Goal: Information Seeking & Learning: Learn about a topic

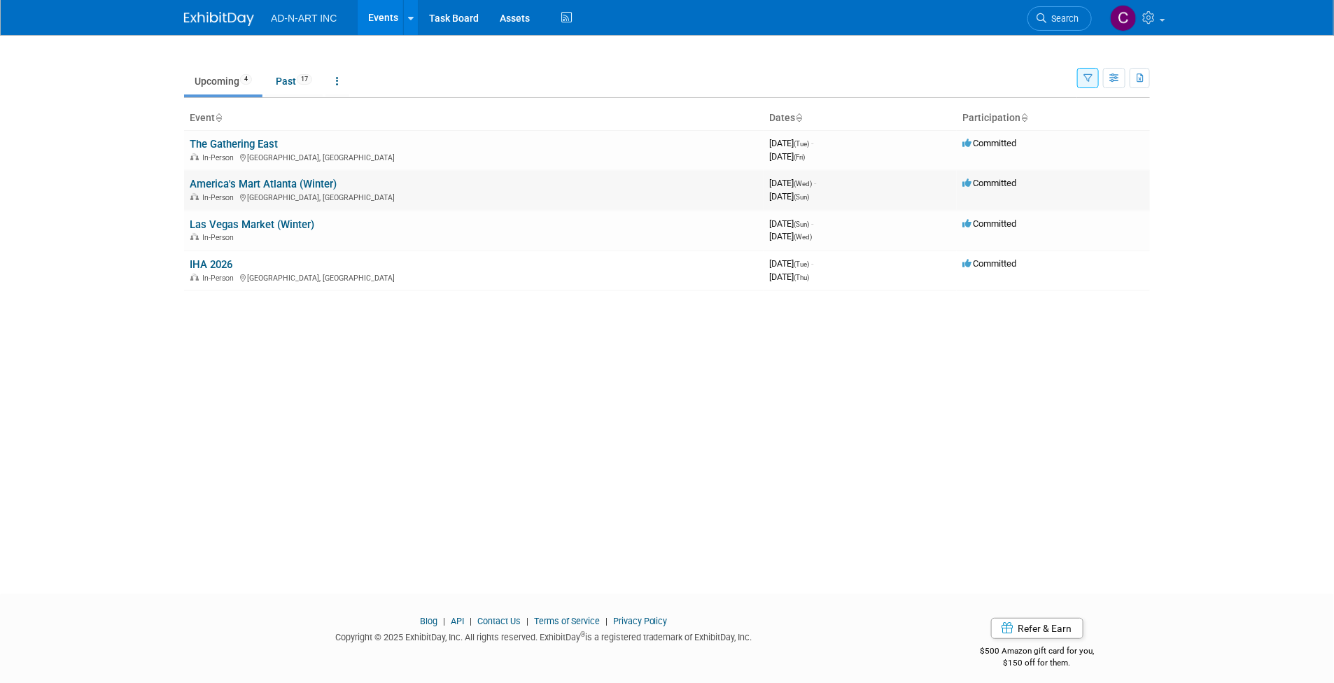
click at [232, 185] on link "America's Mart Atlanta (Winter)" at bounding box center [263, 184] width 147 height 13
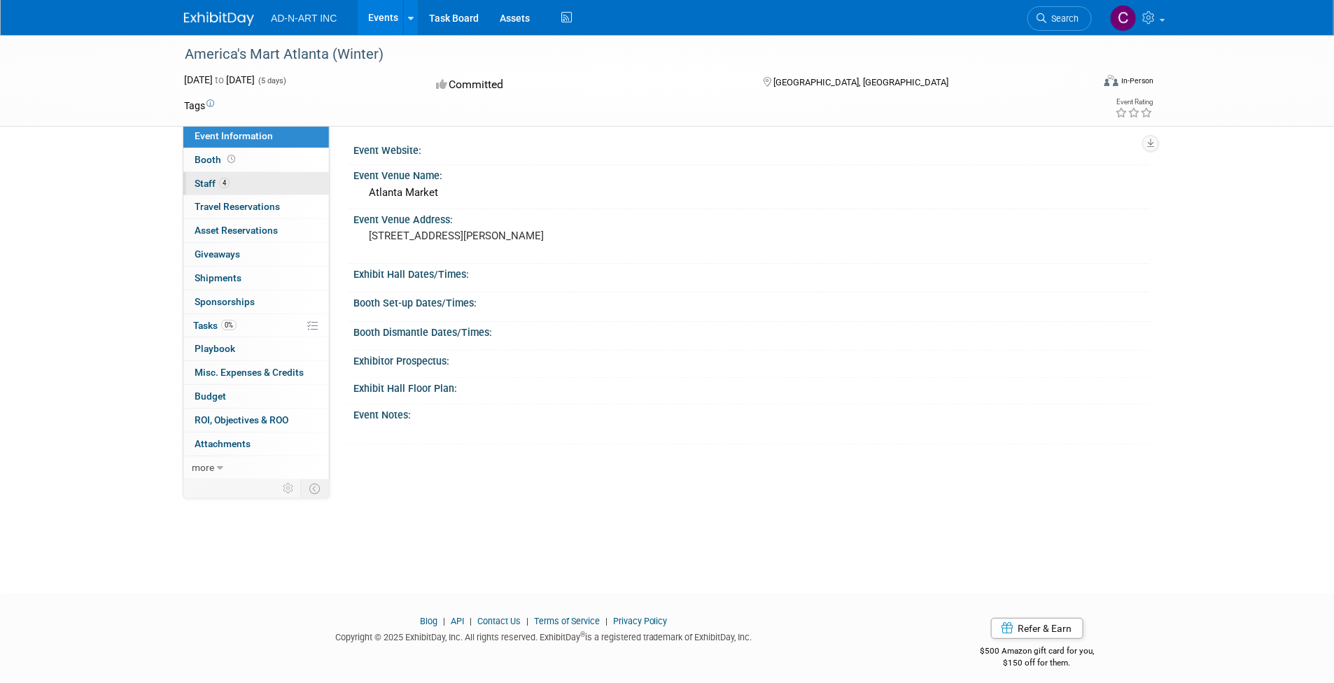
click at [228, 181] on span "4" at bounding box center [224, 183] width 11 height 11
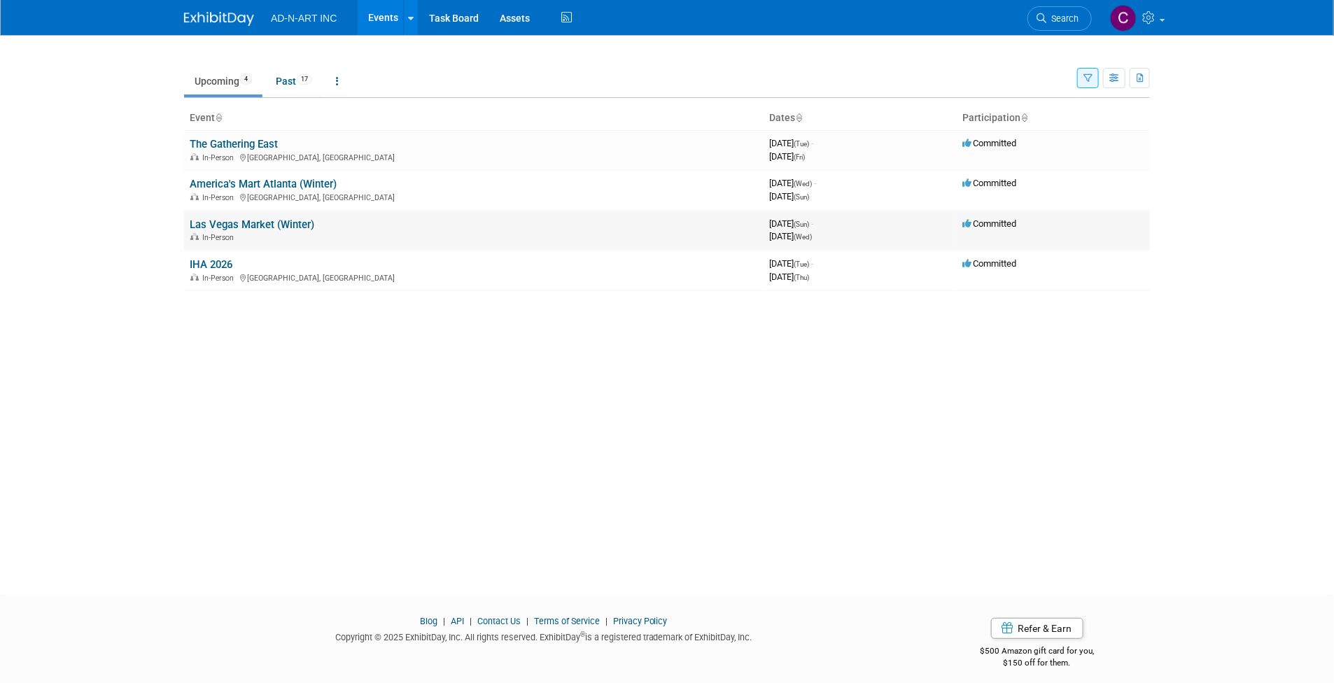
click at [235, 222] on link "Las Vegas Market (Winter)" at bounding box center [252, 224] width 125 height 13
click at [212, 258] on link "IHA 2026" at bounding box center [211, 264] width 43 height 13
click at [391, 18] on link "Events" at bounding box center [383, 17] width 51 height 35
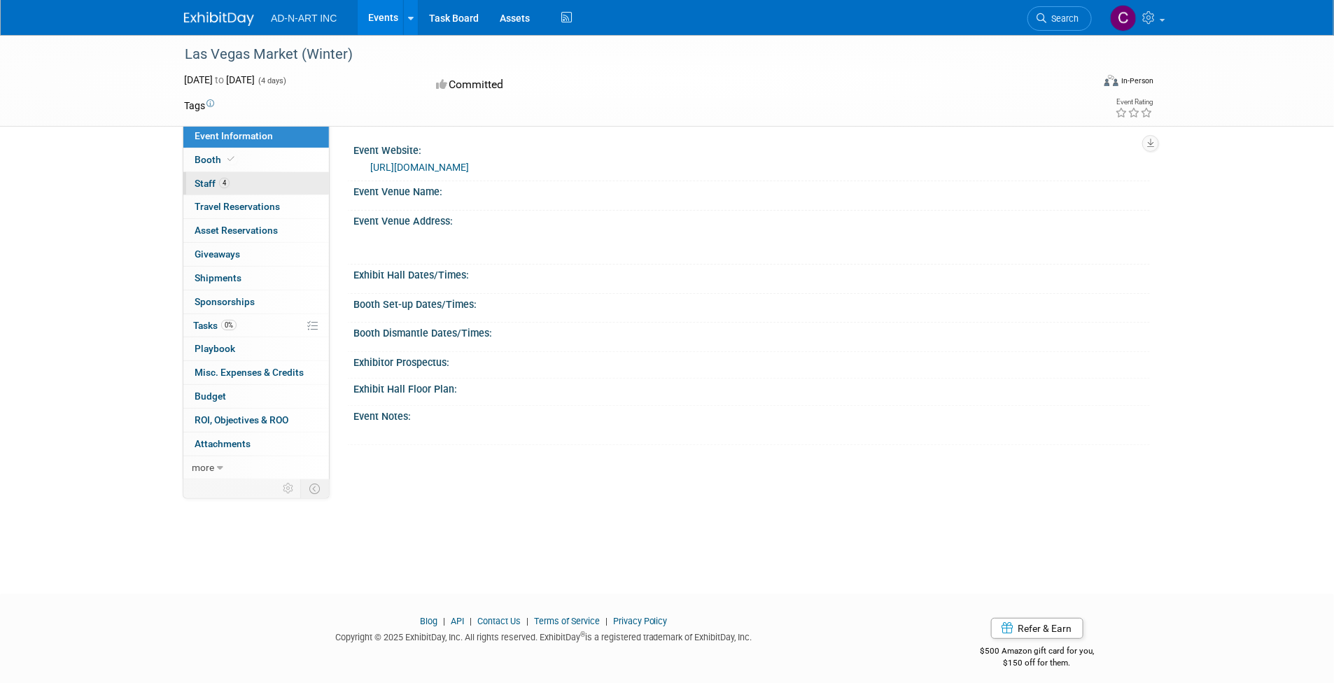
click at [229, 177] on link "4 Staff 4" at bounding box center [256, 183] width 146 height 23
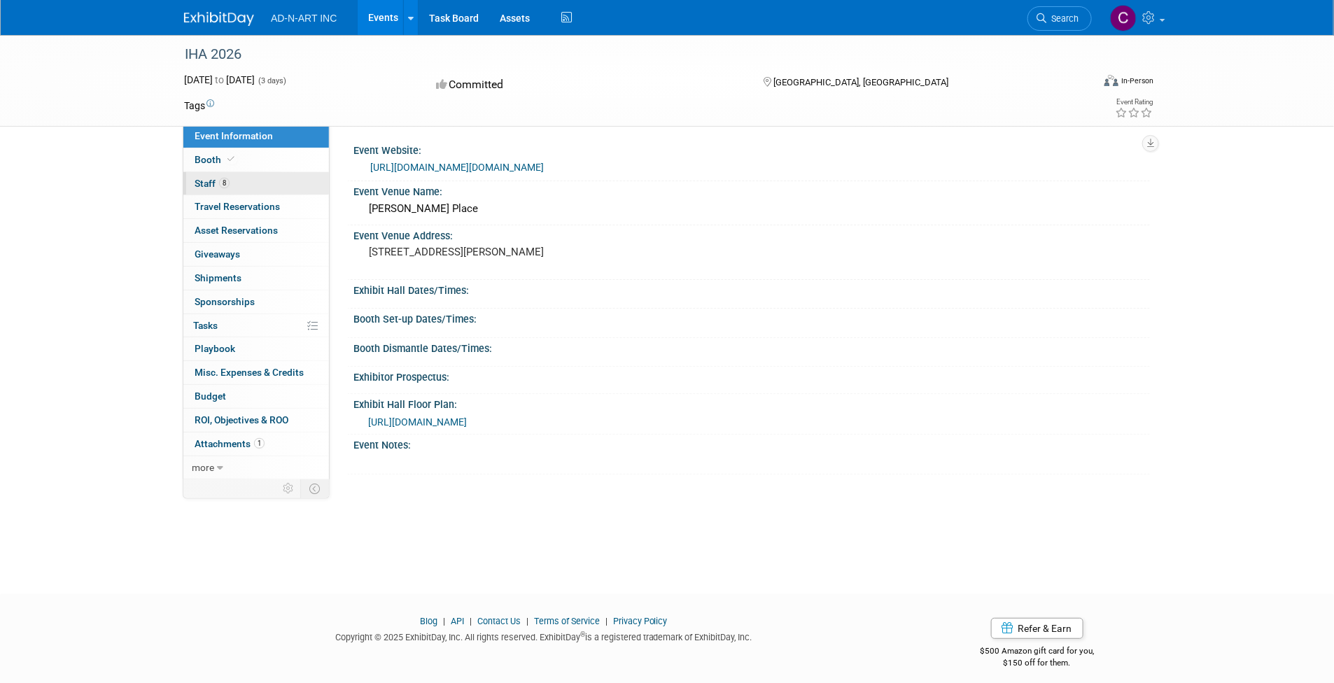
click at [218, 179] on span "Staff 8" at bounding box center [212, 183] width 35 height 11
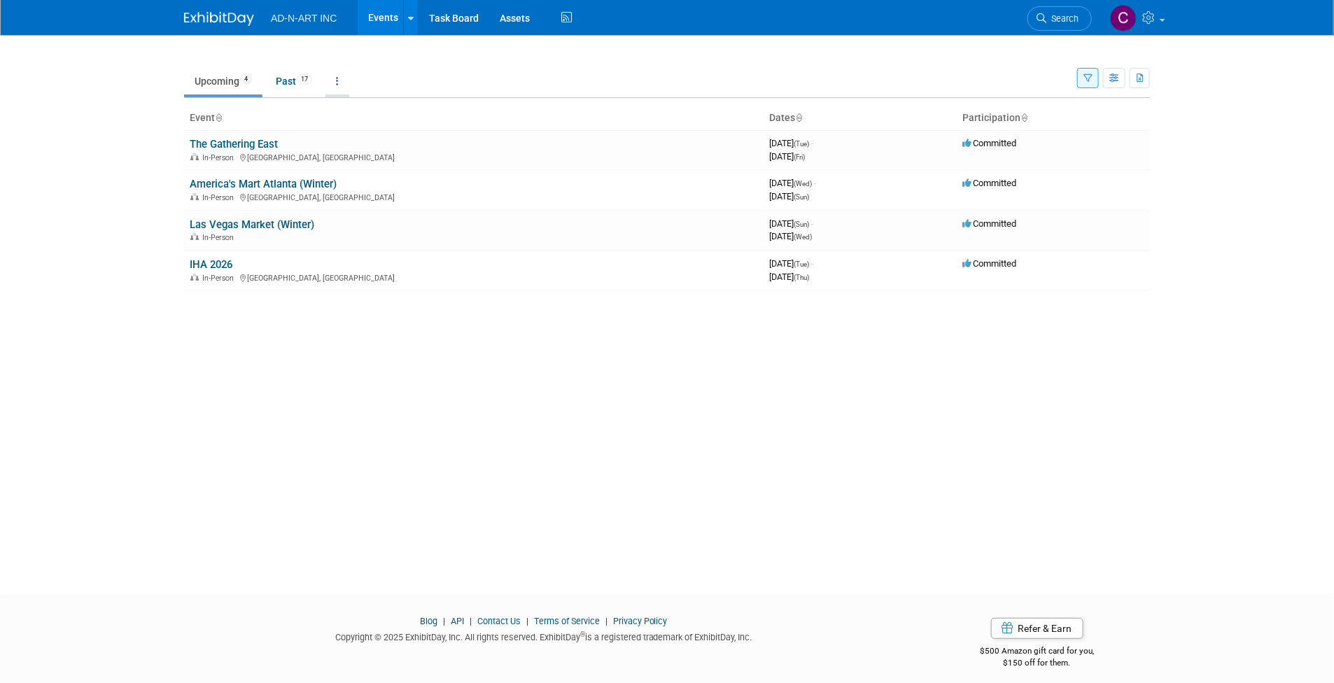
click at [344, 77] on link at bounding box center [338, 81] width 24 height 27
click at [378, 109] on link "All Events 21 Past and Upcoming" at bounding box center [381, 113] width 111 height 31
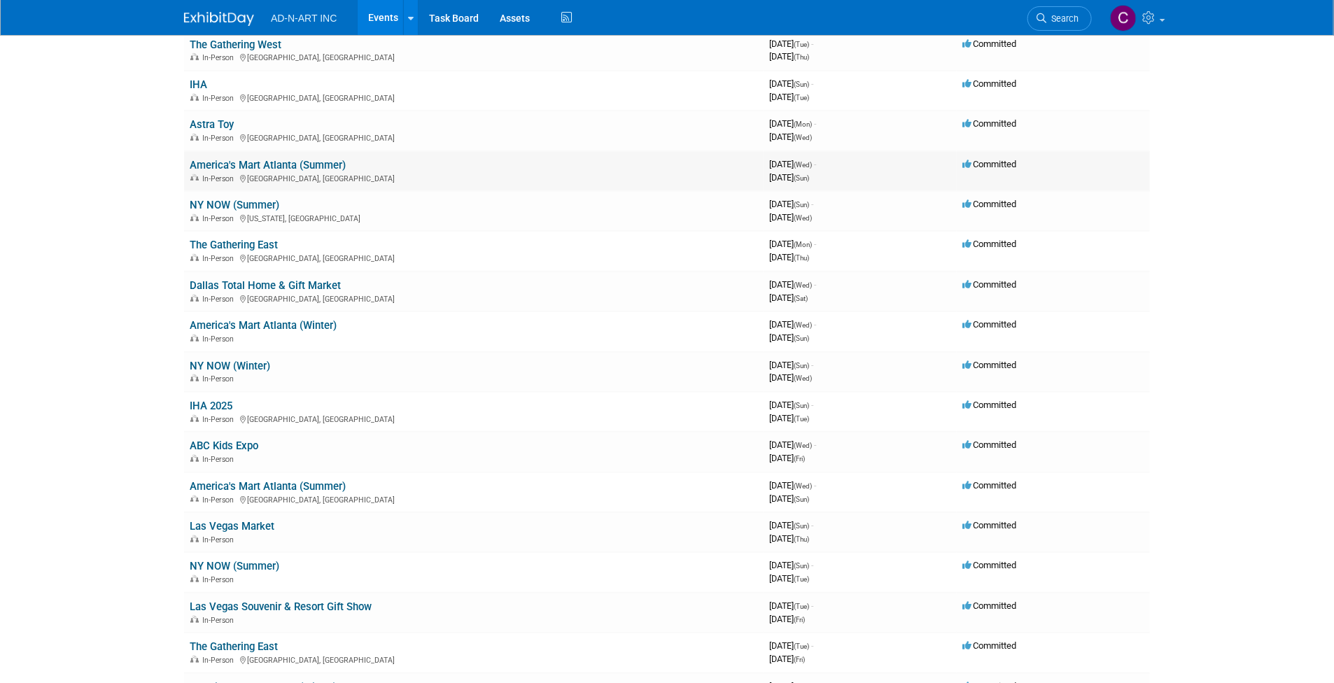
scroll to position [293, 0]
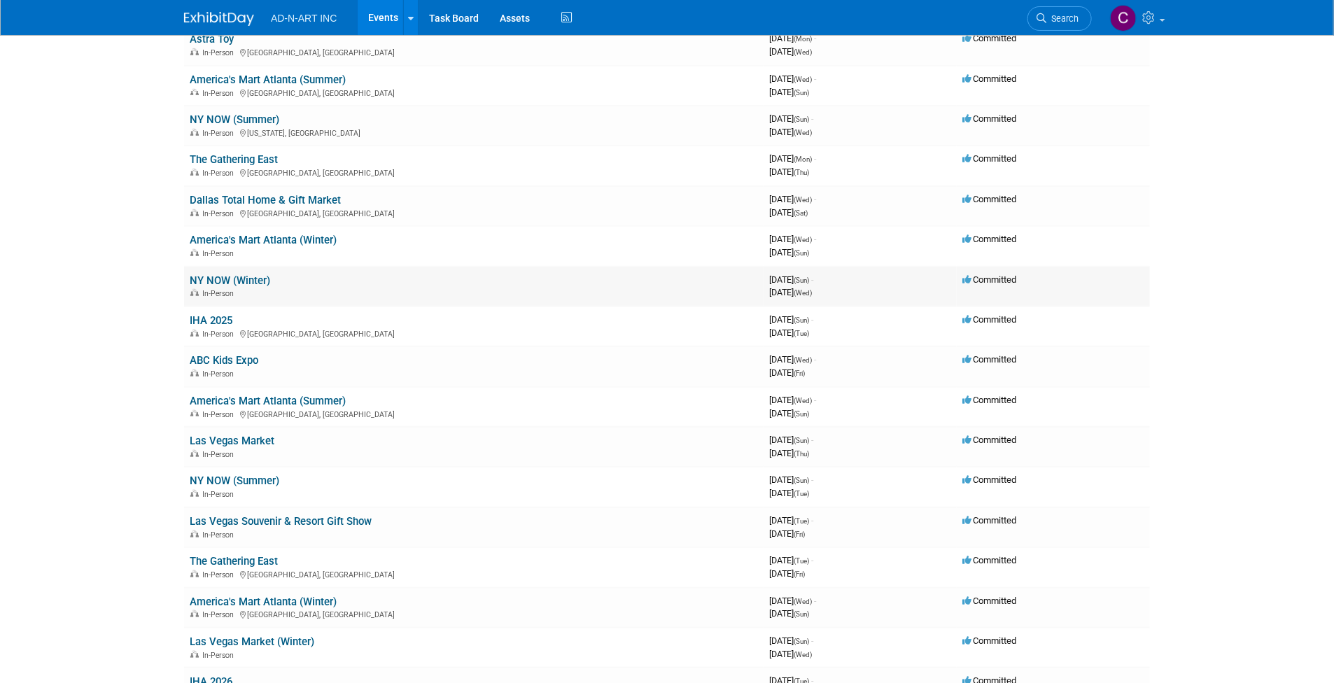
click at [236, 274] on link "NY NOW (Winter)" at bounding box center [230, 280] width 81 height 13
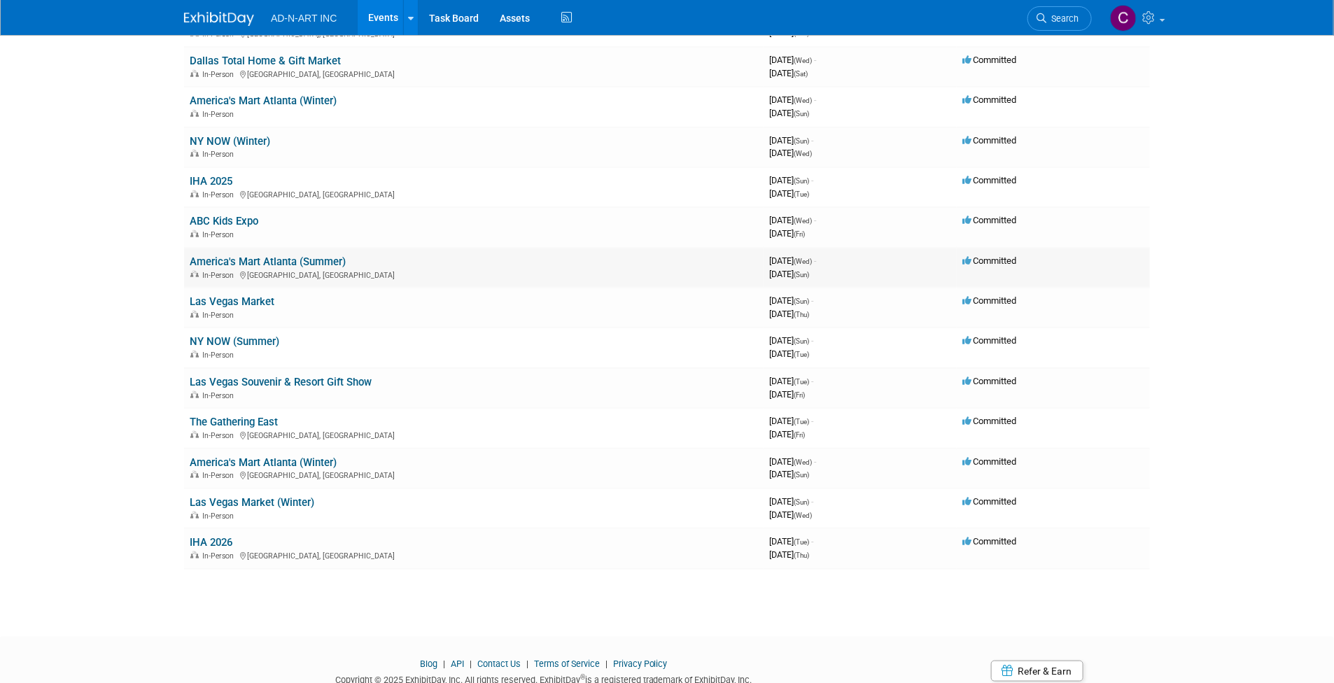
scroll to position [468, 0]
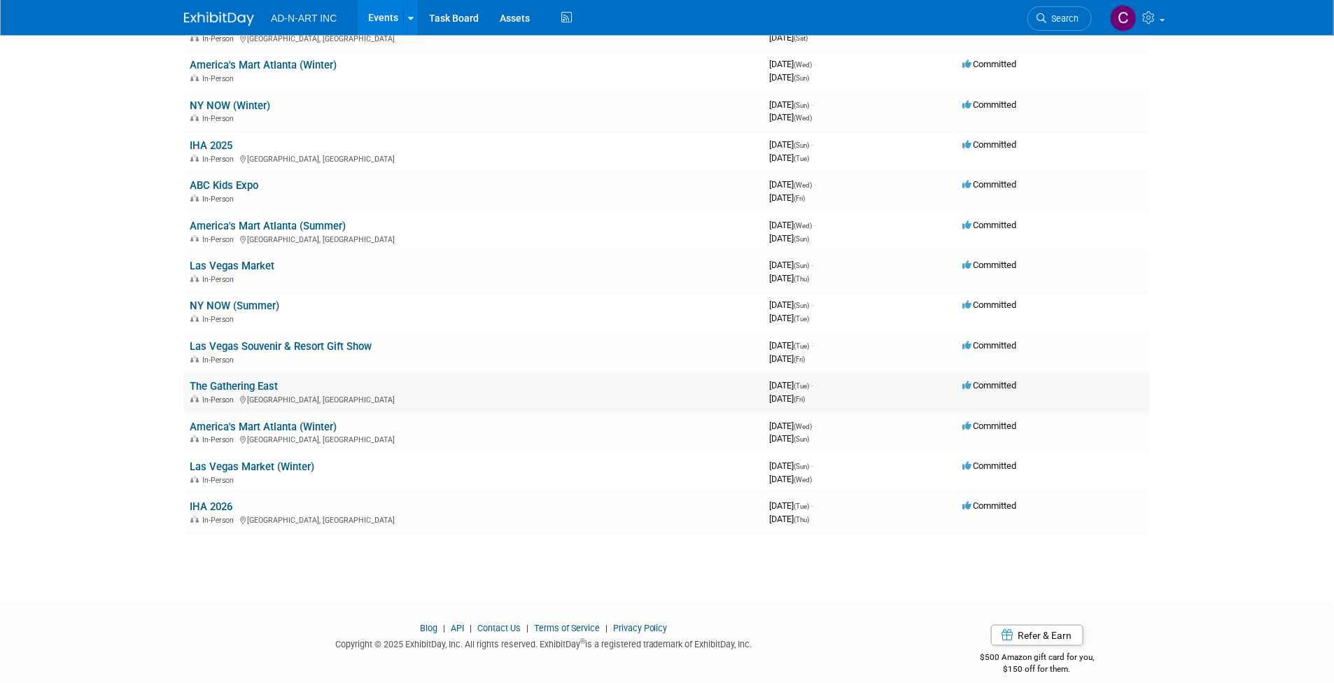
click at [241, 380] on link "The Gathering East" at bounding box center [234, 386] width 88 height 13
click at [271, 421] on link "America's Mart Atlanta (Winter)" at bounding box center [263, 427] width 147 height 13
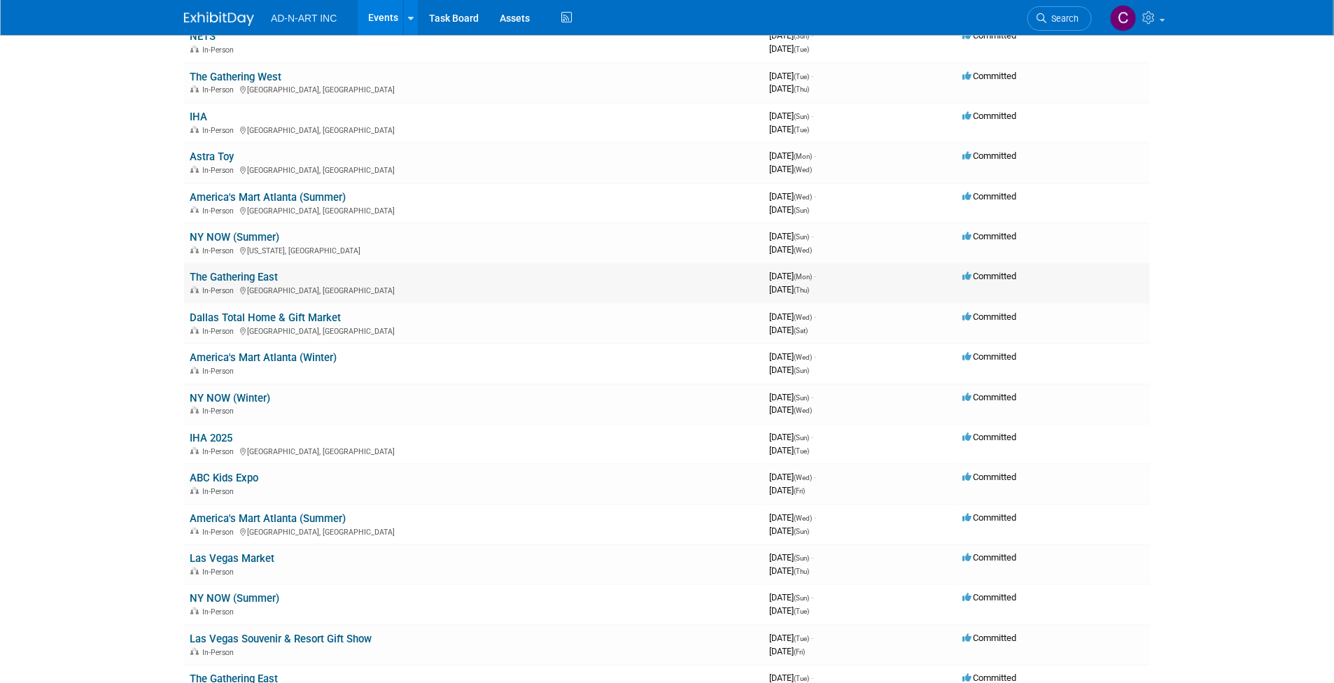
scroll to position [175, 0]
click at [409, 11] on div at bounding box center [411, 18] width 6 height 14
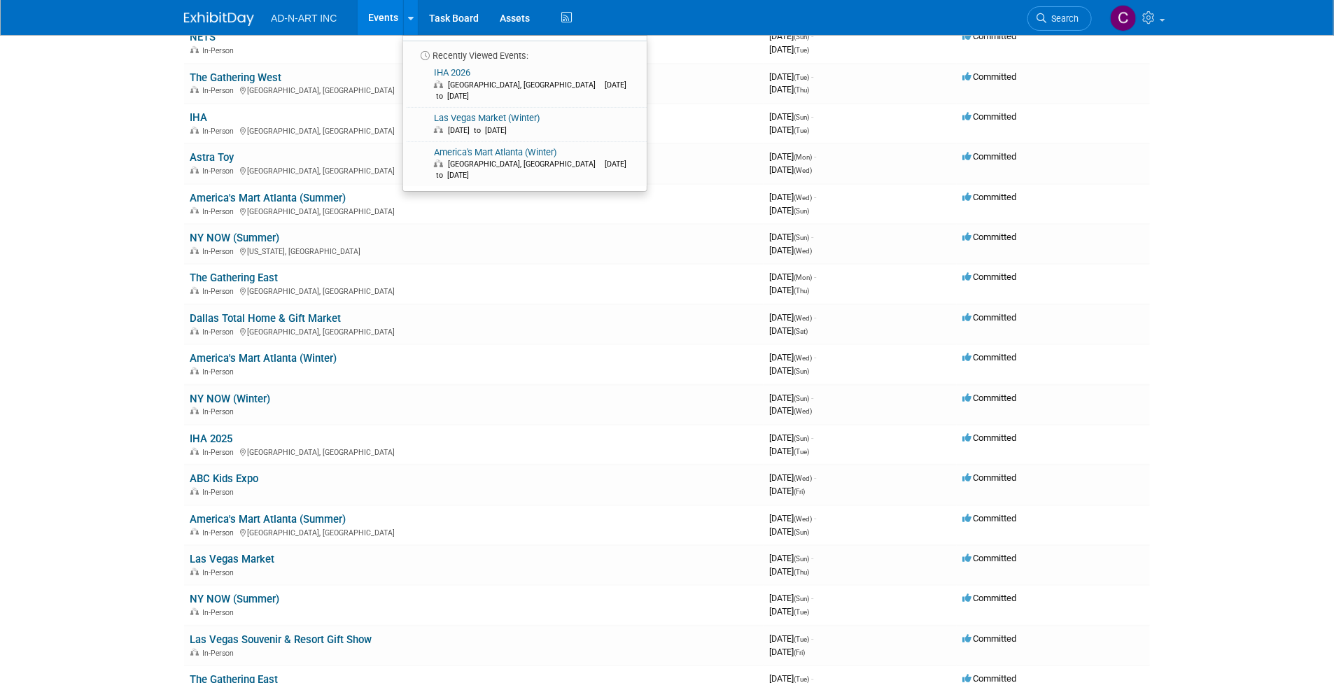
click at [371, 15] on link "Events" at bounding box center [383, 17] width 51 height 35
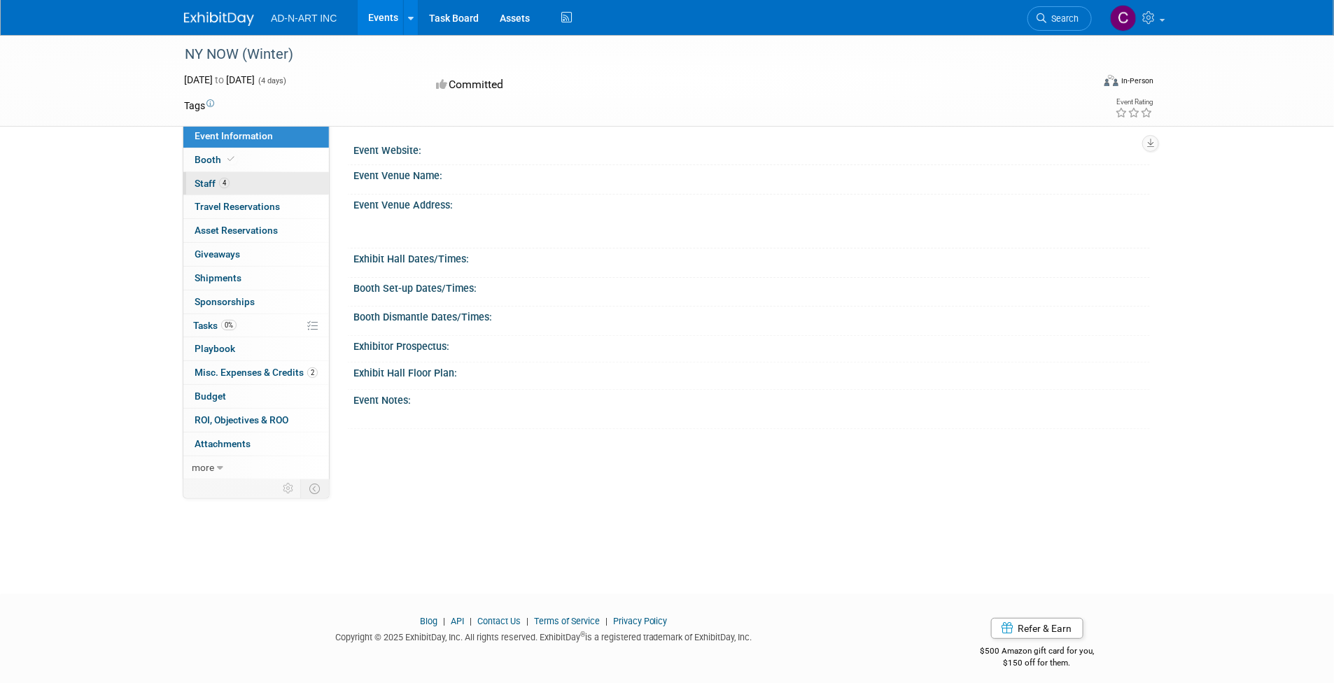
click at [222, 181] on span "4" at bounding box center [224, 183] width 11 height 11
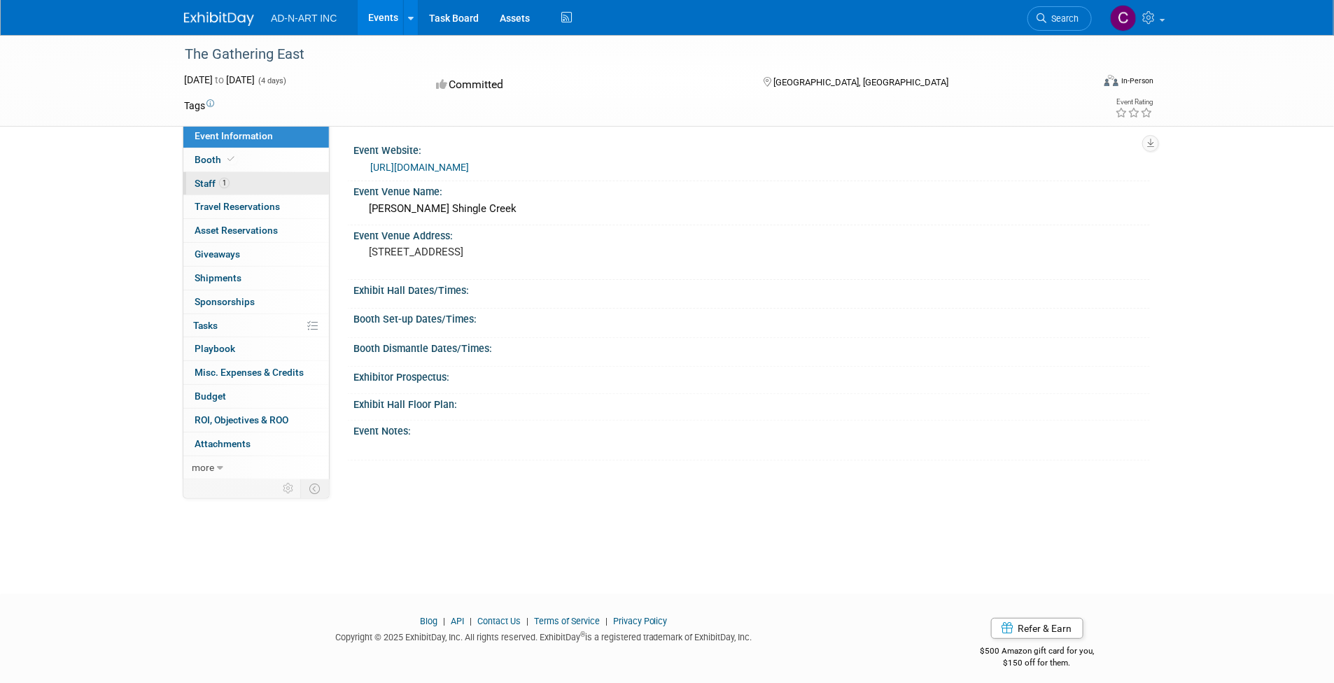
click at [212, 179] on span "Staff 1" at bounding box center [212, 183] width 35 height 11
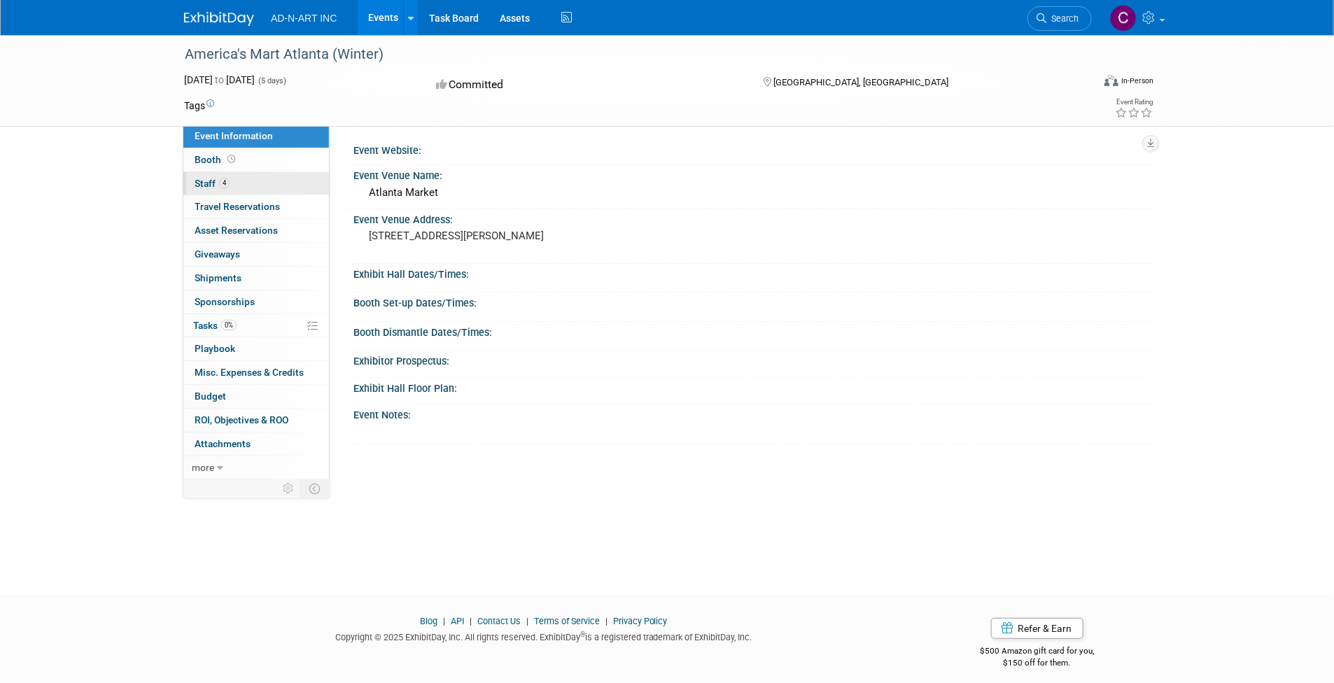
click at [218, 176] on link "4 Staff 4" at bounding box center [256, 183] width 146 height 23
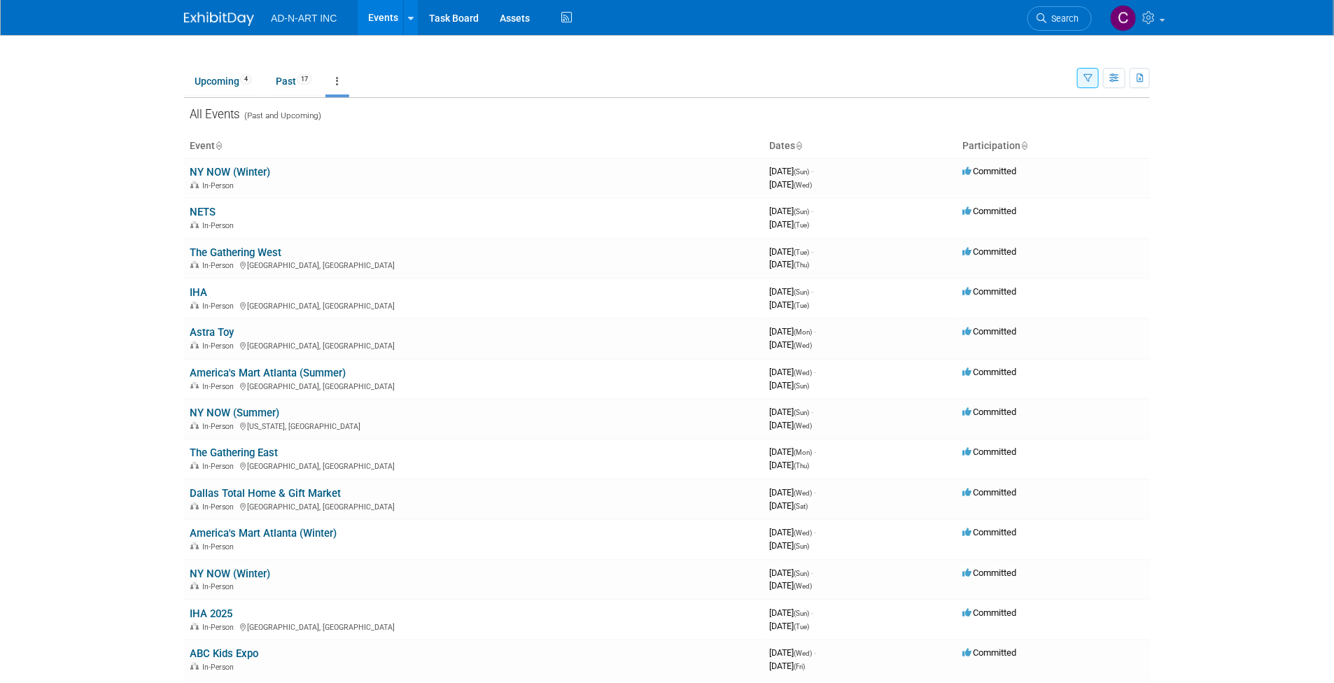
click at [1082, 76] on button "button" at bounding box center [1088, 78] width 22 height 20
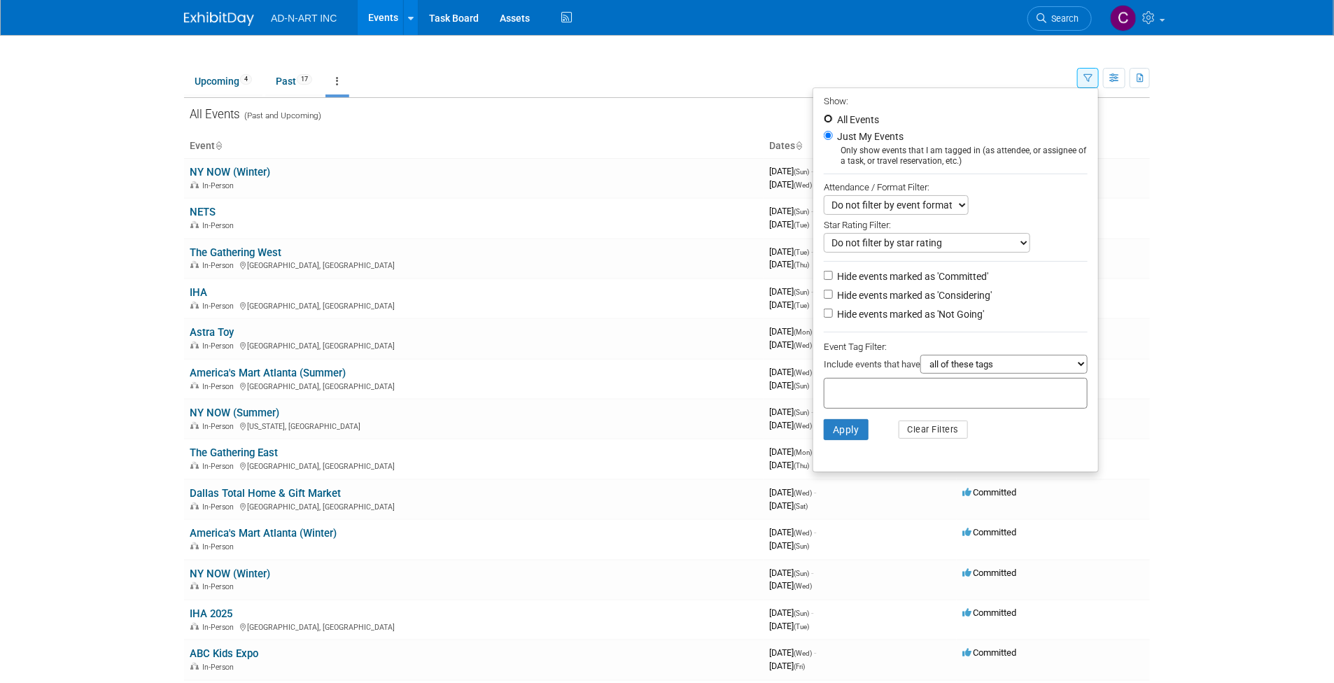
click at [826, 118] on input "All Events" at bounding box center [828, 118] width 9 height 9
radio input "true"
click at [835, 427] on button "Apply" at bounding box center [846, 429] width 45 height 21
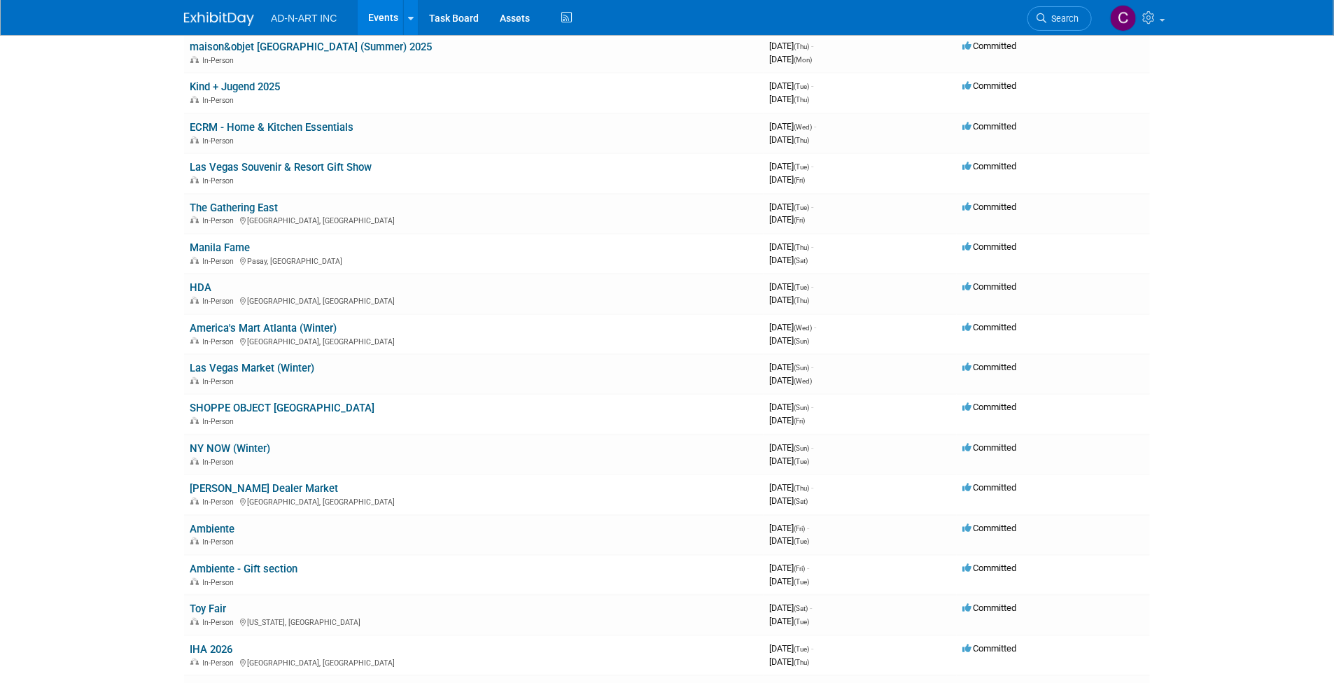
scroll to position [2638, 0]
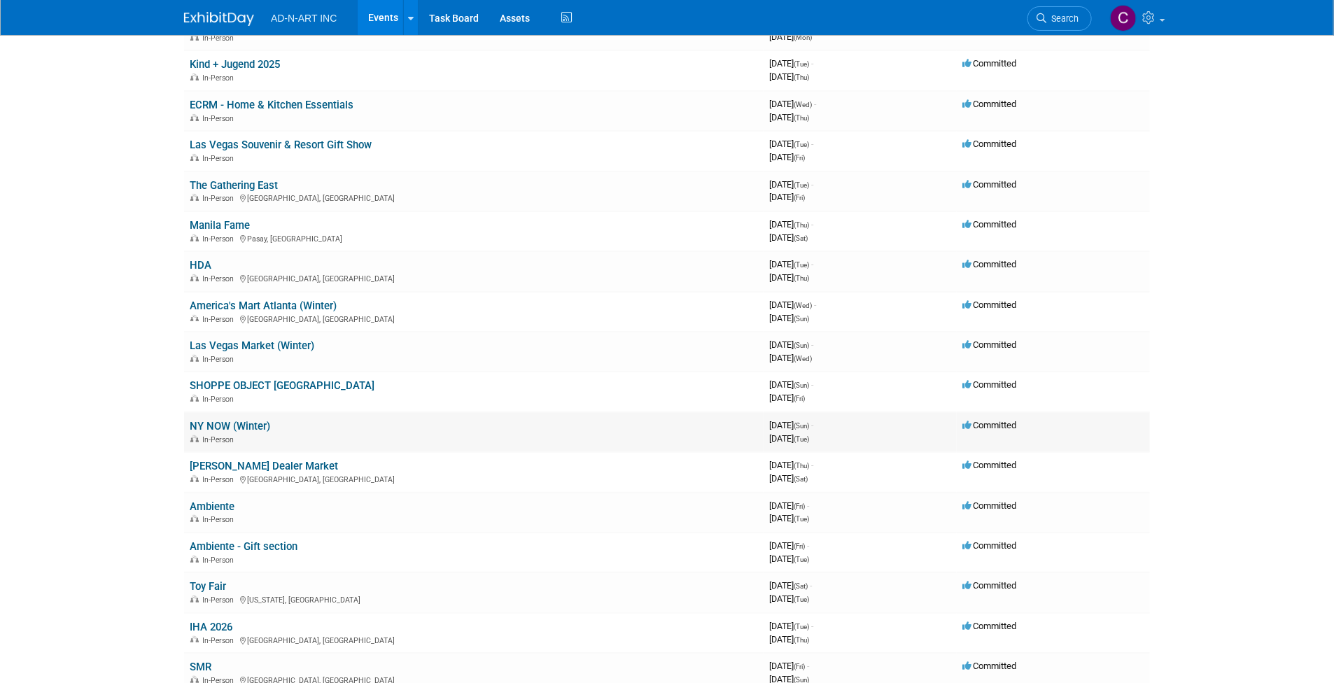
click at [229, 420] on link "NY NOW (Winter)" at bounding box center [230, 426] width 81 height 13
click at [225, 379] on link "SHOPPE OBJECT NYC" at bounding box center [282, 385] width 185 height 13
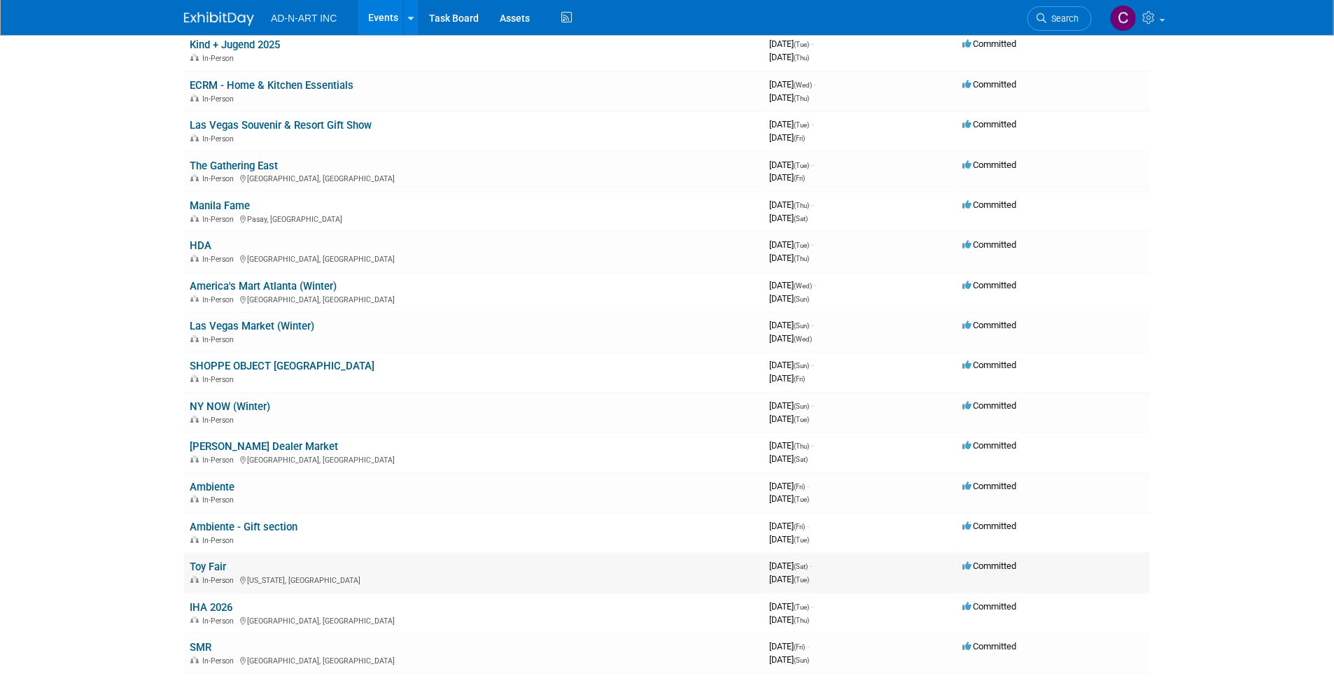
scroll to position [2639, 0]
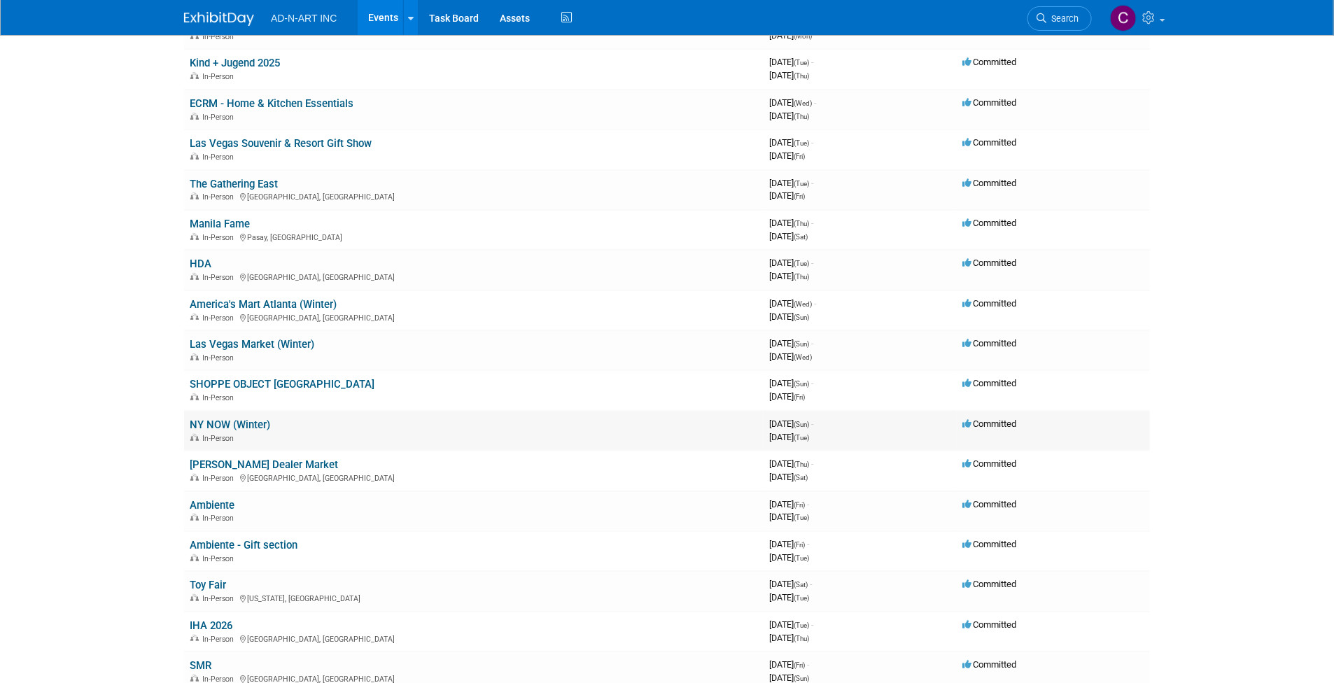
click at [244, 419] on link "NY NOW (Winter)" at bounding box center [230, 425] width 81 height 13
click at [267, 338] on link "Las Vegas Market (Winter)" at bounding box center [252, 344] width 125 height 13
click at [240, 459] on link "Orgill Dealer Market" at bounding box center [264, 465] width 148 height 13
click at [226, 499] on link "Ambiente" at bounding box center [212, 505] width 45 height 13
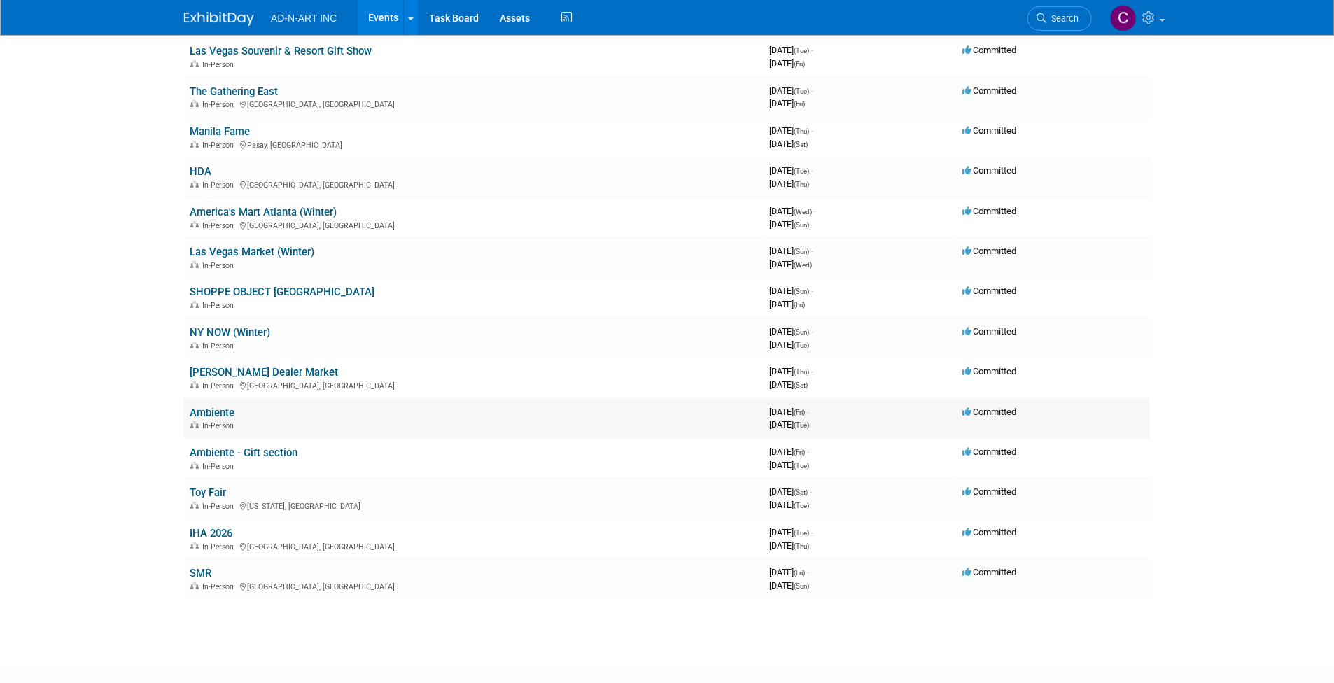
scroll to position [2757, 0]
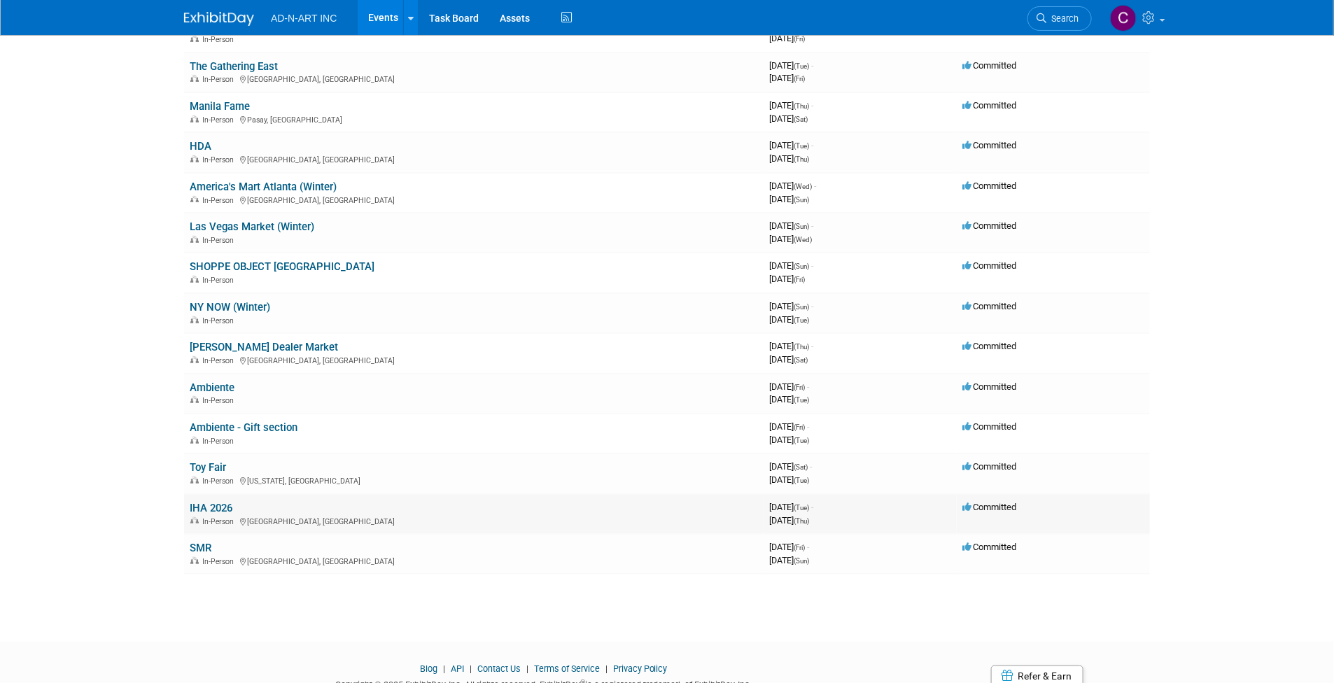
click at [227, 502] on link "IHA 2026" at bounding box center [211, 508] width 43 height 13
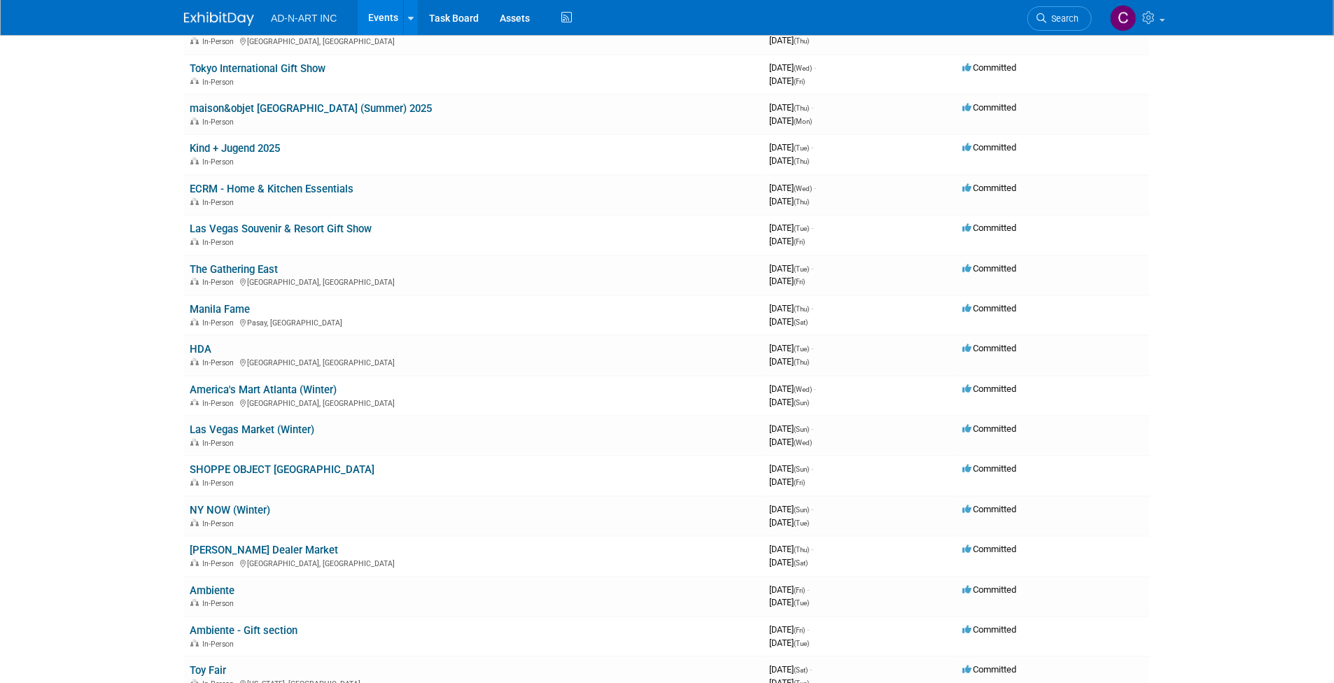
scroll to position [2581, 0]
